Goal: Find specific page/section: Find specific page/section

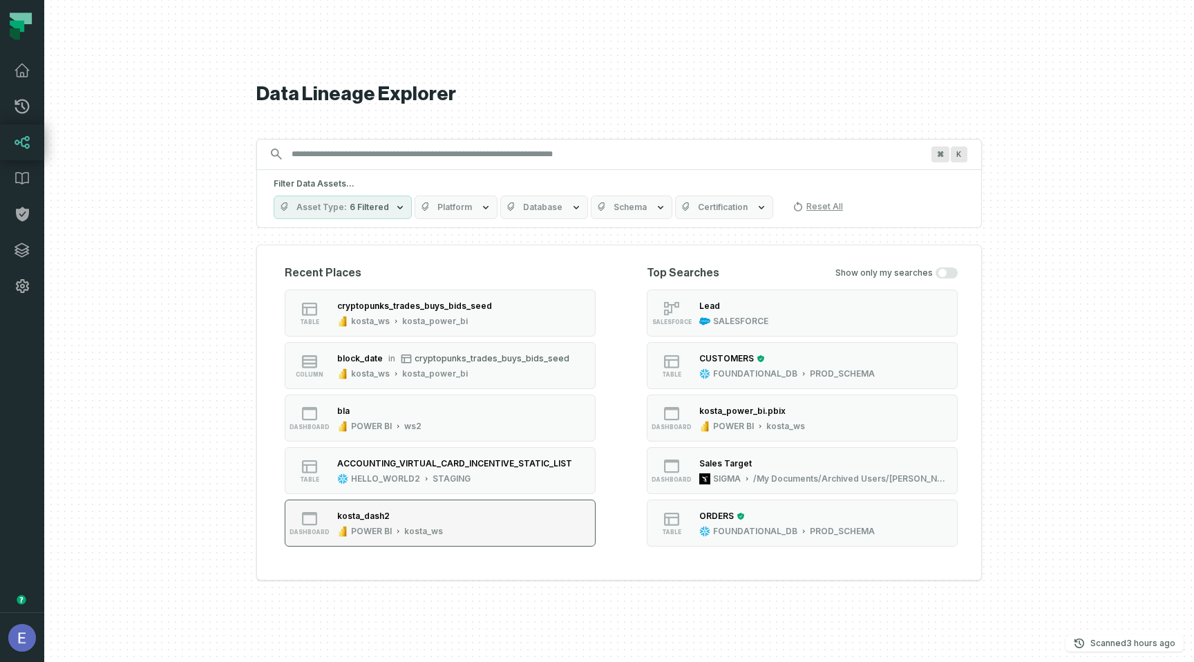
click at [439, 515] on div "kosta_dash2" at bounding box center [390, 516] width 106 height 14
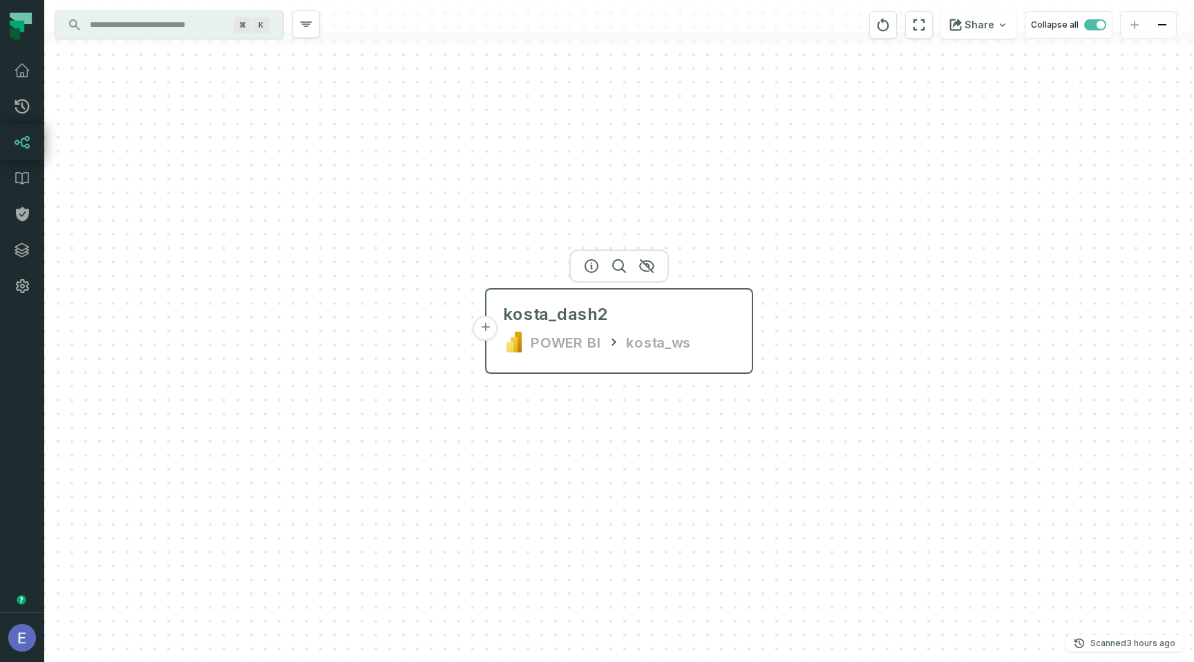
click at [491, 323] on button "+" at bounding box center [485, 328] width 25 height 25
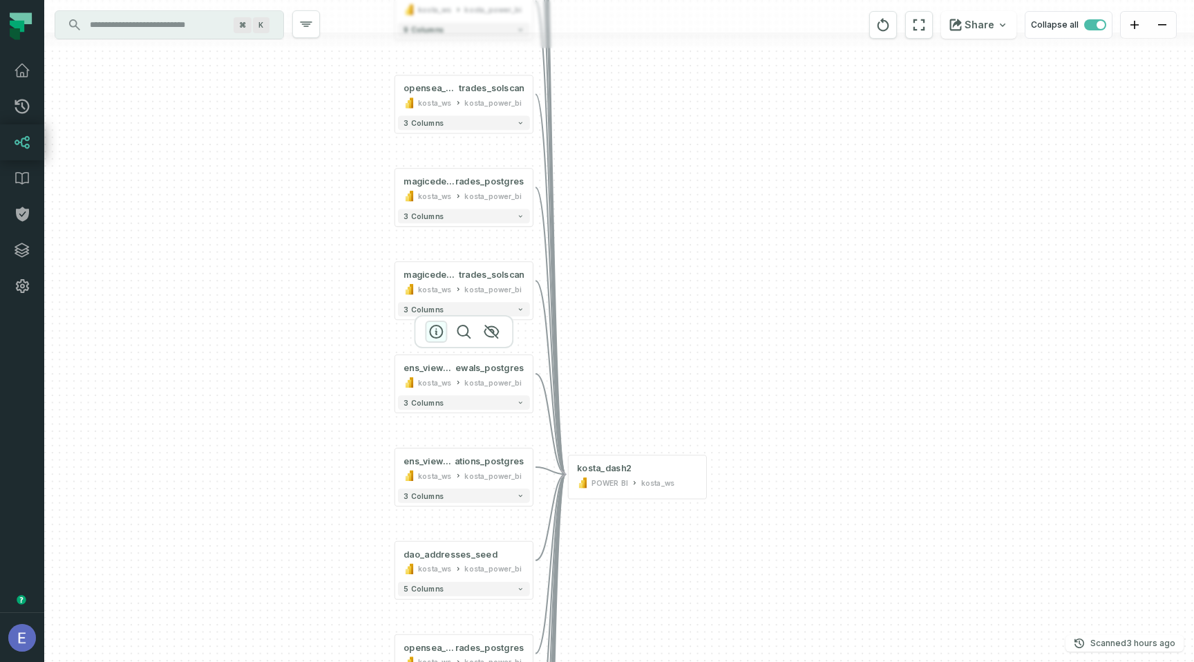
click at [435, 335] on icon "button" at bounding box center [436, 331] width 17 height 17
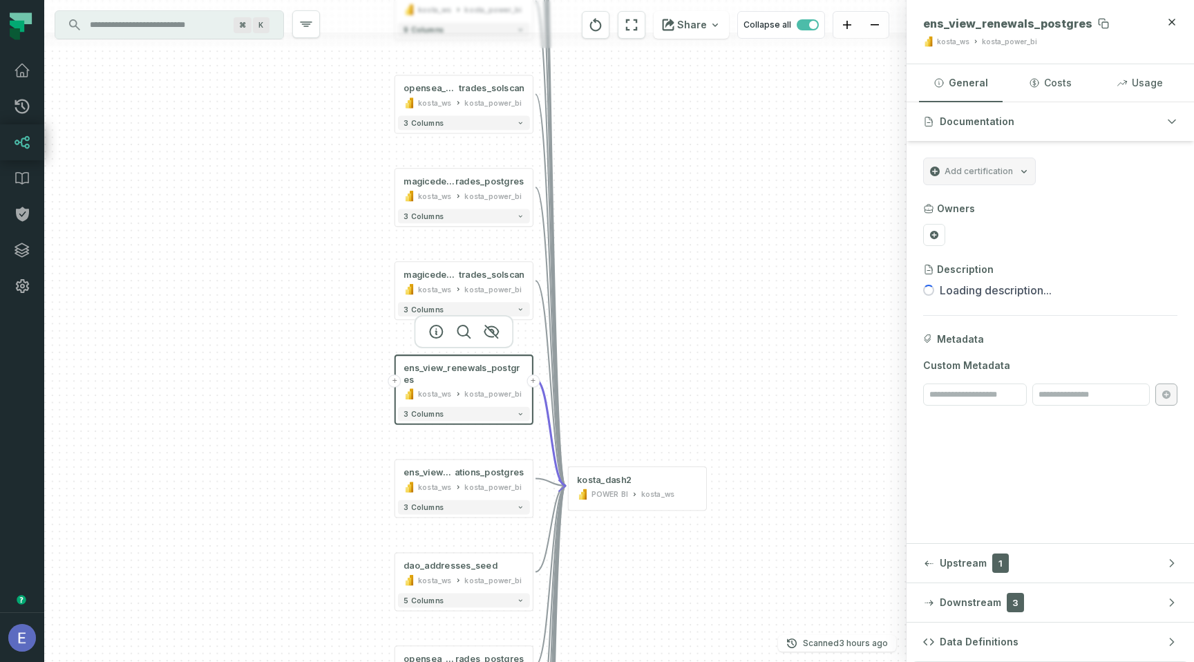
click at [987, 24] on span "ens_view_renewals_postgres" at bounding box center [1007, 24] width 169 height 14
copy span "ens_view_renewals_postgres"
